Goal: Information Seeking & Learning: Check status

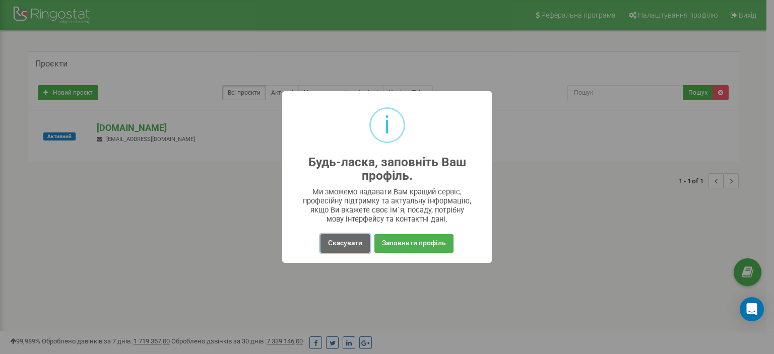
click at [349, 246] on button "Скасувати" at bounding box center [345, 243] width 49 height 19
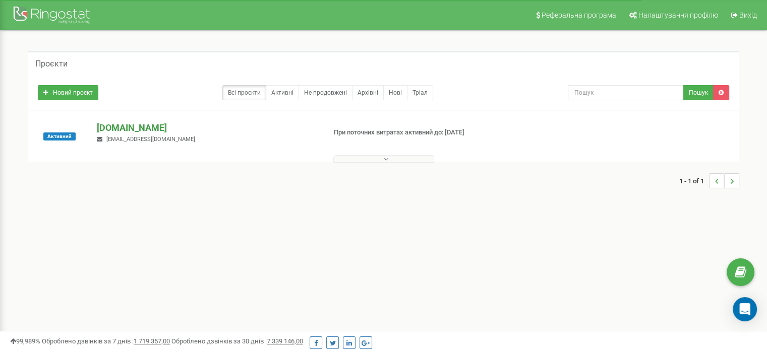
click at [105, 123] on p "[DOMAIN_NAME]" at bounding box center [207, 128] width 220 height 13
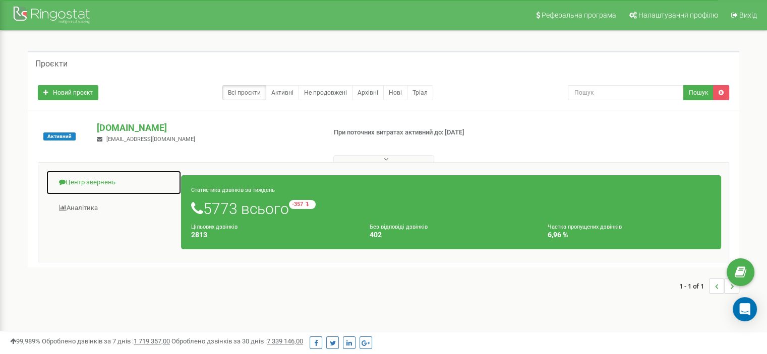
click at [99, 185] on link "Центр звернень" at bounding box center [114, 182] width 136 height 25
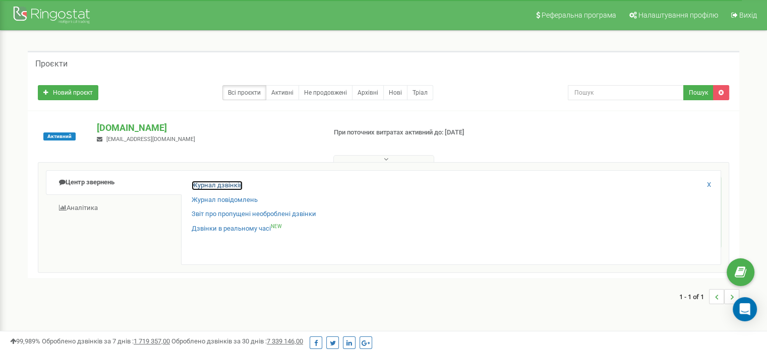
click at [208, 185] on link "Журнал дзвінків" at bounding box center [217, 186] width 51 height 10
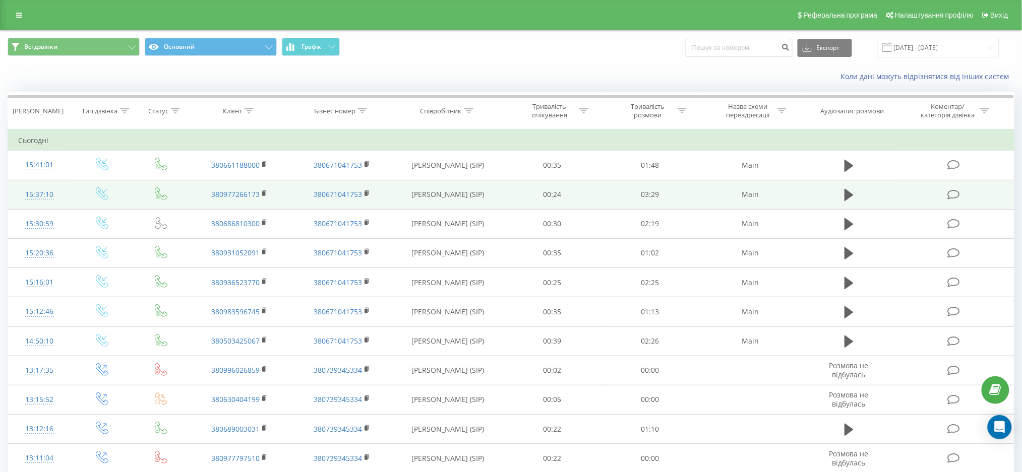
click at [962, 193] on span at bounding box center [955, 194] width 14 height 10
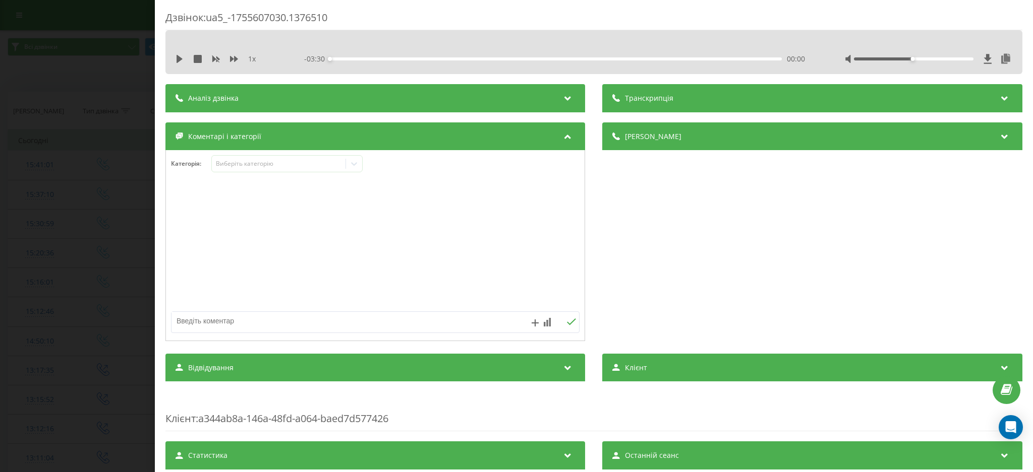
click at [972, 56] on div at bounding box center [928, 59] width 167 height 10
click at [984, 57] on icon at bounding box center [988, 59] width 8 height 10
drag, startPoint x: 50, startPoint y: 180, endPoint x: 63, endPoint y: 190, distance: 15.4
click at [51, 180] on div "Дзвінок : ua5_-1755607030.1376510 1 x - 03:30 00:00 00:00 Транскрипція Для AI-а…" at bounding box center [516, 236] width 1033 height 472
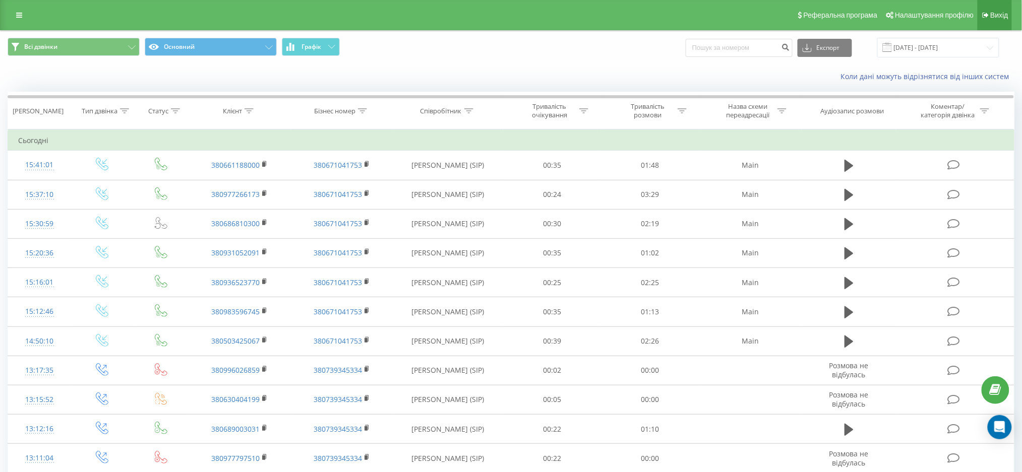
click at [998, 19] on link "Вихід" at bounding box center [995, 15] width 34 height 30
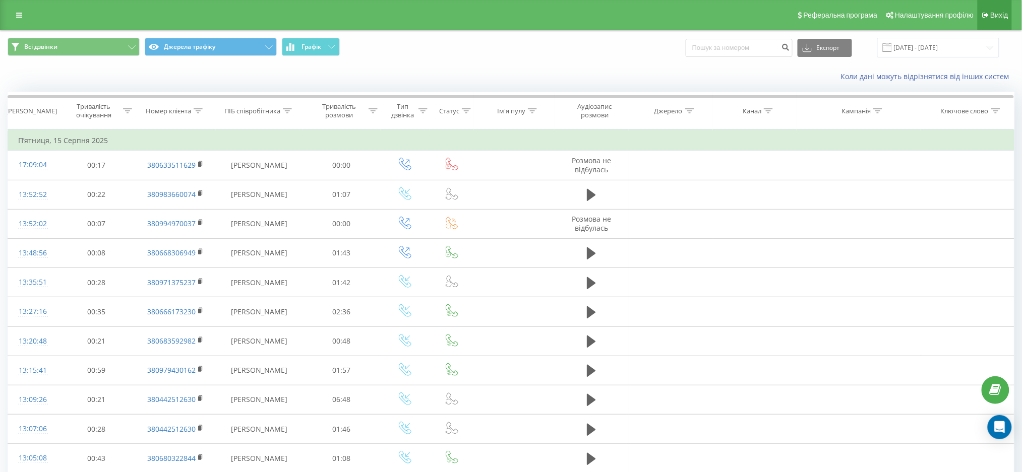
click at [997, 12] on span "Вихід" at bounding box center [1000, 15] width 18 height 8
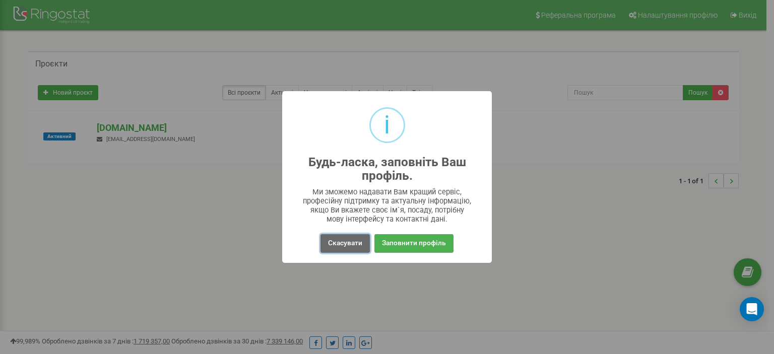
click at [347, 234] on button "Скасувати" at bounding box center [345, 243] width 49 height 19
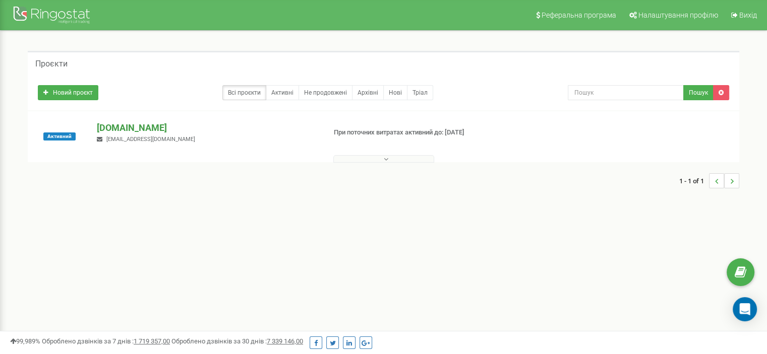
click at [113, 125] on p "[DOMAIN_NAME]" at bounding box center [207, 128] width 220 height 13
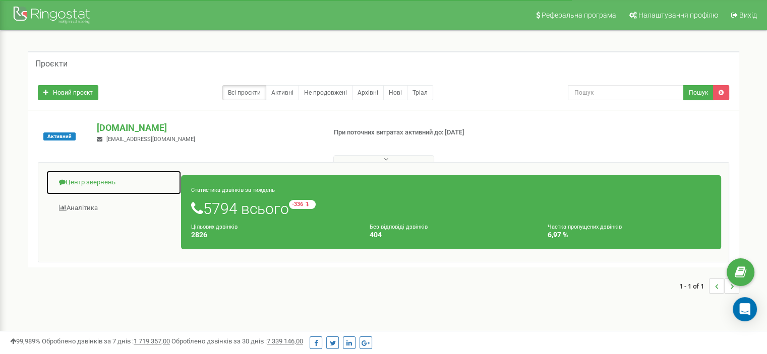
click at [91, 180] on link "Центр звернень" at bounding box center [114, 182] width 136 height 25
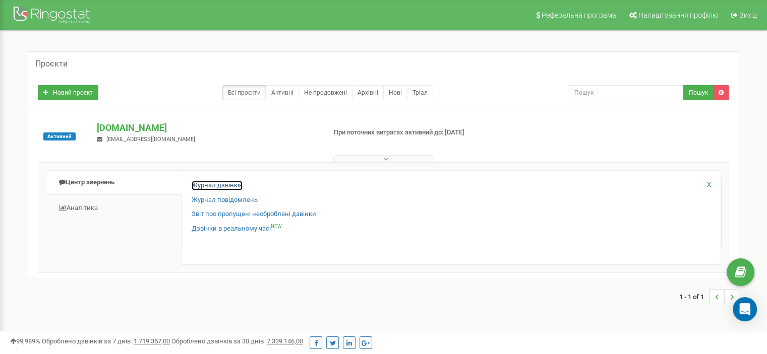
click at [202, 183] on link "Журнал дзвінків" at bounding box center [217, 186] width 51 height 10
